Goal: Transaction & Acquisition: Purchase product/service

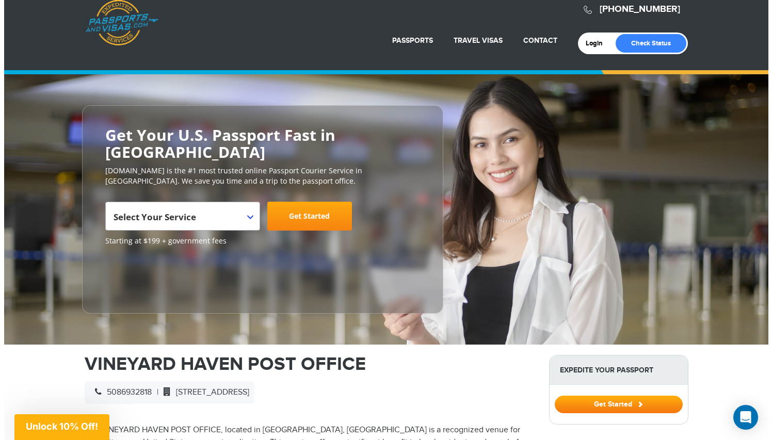
scroll to position [15, 0]
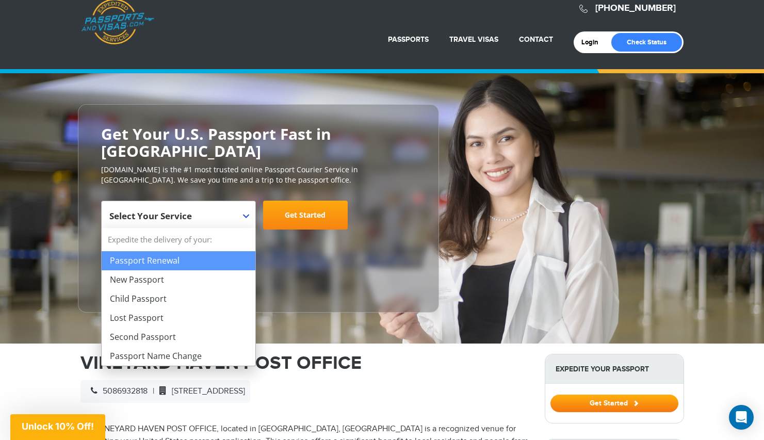
click at [248, 211] on span at bounding box center [250, 207] width 10 height 13
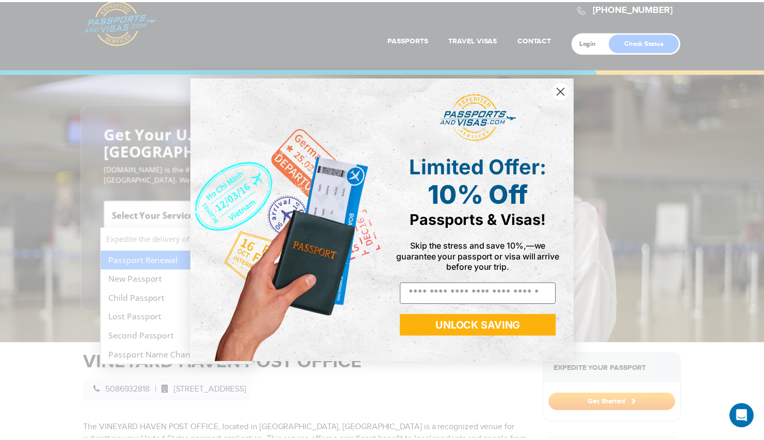
scroll to position [0, 0]
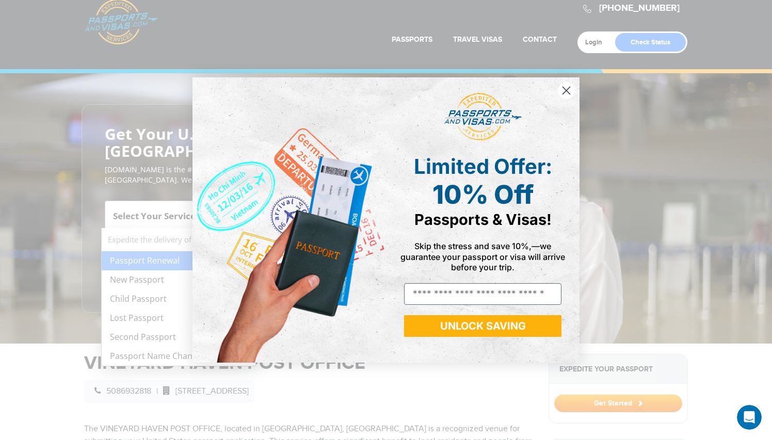
click at [564, 84] on circle "Close dialog" at bounding box center [566, 90] width 17 height 17
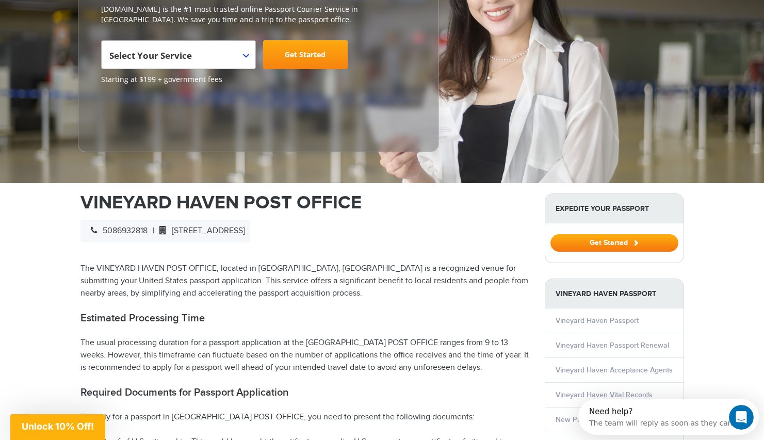
scroll to position [380, 0]
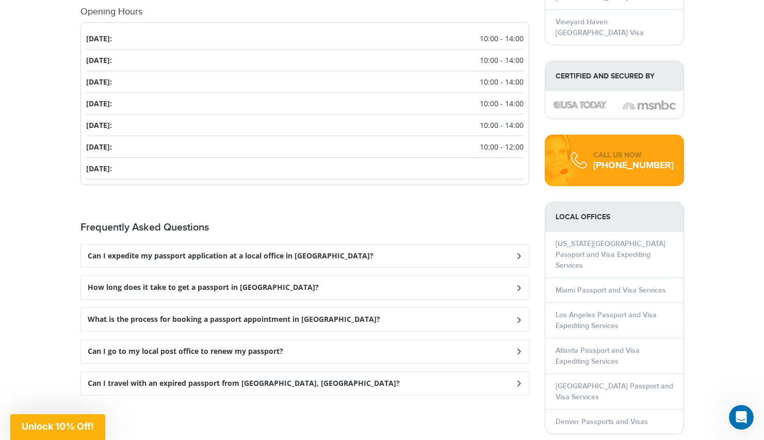
scroll to position [1233, 0]
click at [265, 283] on h3 "How long does it take to get a passport in [GEOGRAPHIC_DATA]?" at bounding box center [203, 287] width 231 height 9
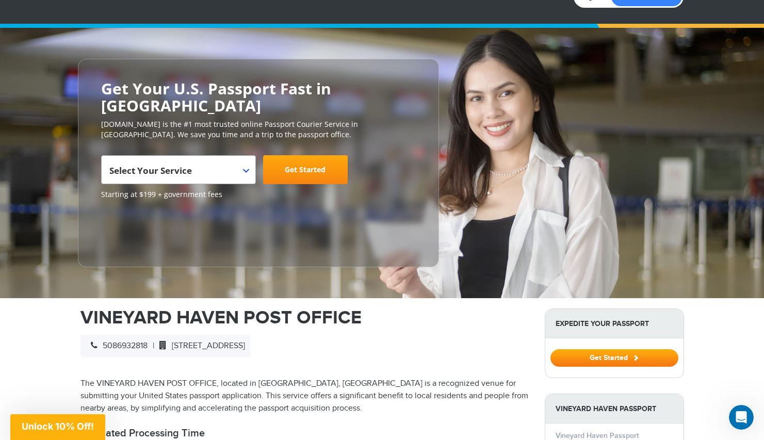
scroll to position [83, 0]
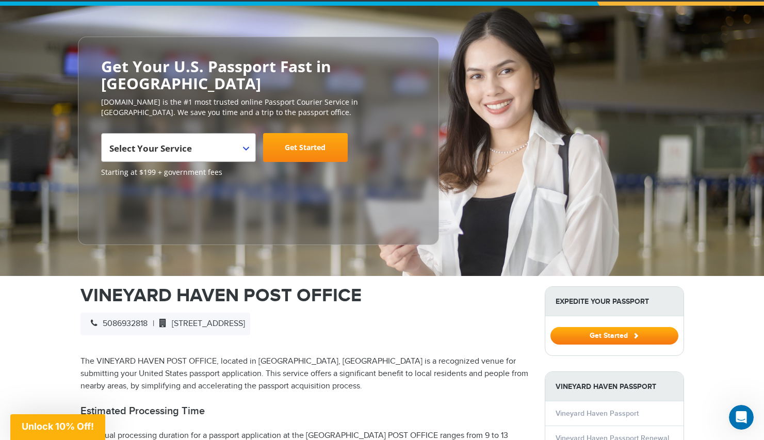
click at [584, 302] on strong "Expedite Your Passport" at bounding box center [615, 301] width 138 height 29
click at [629, 337] on button "Get Started" at bounding box center [615, 336] width 128 height 18
click at [617, 332] on button "Get Started" at bounding box center [615, 336] width 128 height 18
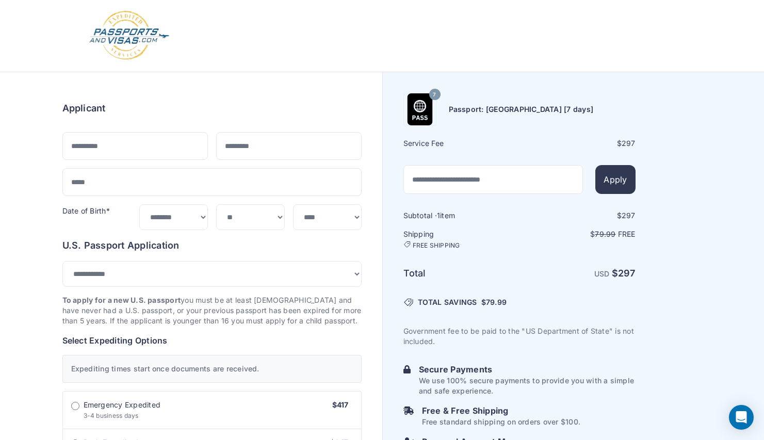
select select "***"
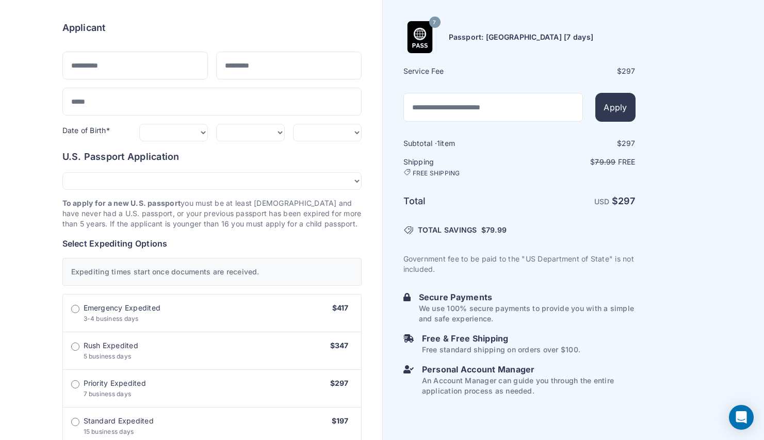
scroll to position [40, 0]
